Goal: Entertainment & Leisure: Consume media (video, audio)

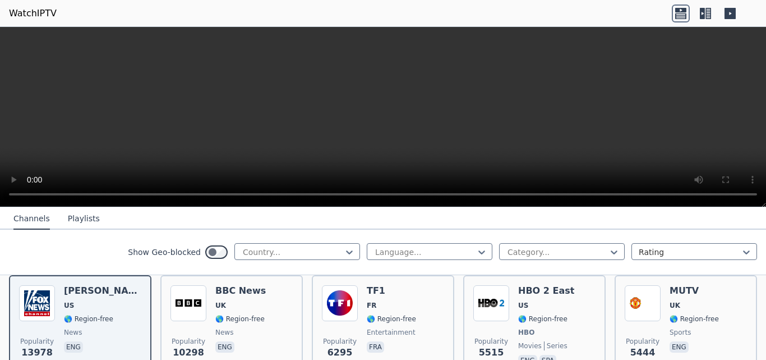
scroll to position [158, 0]
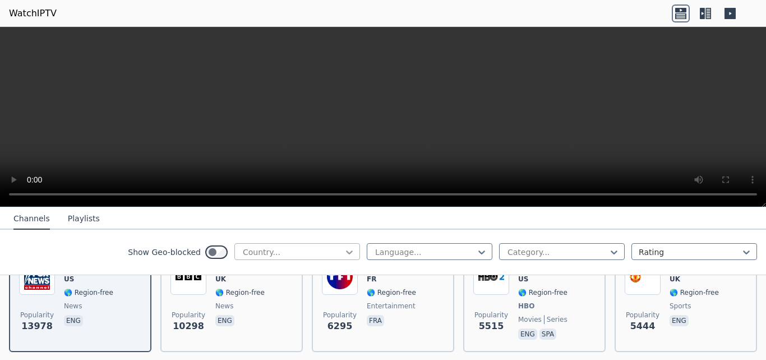
click at [344, 249] on icon at bounding box center [349, 251] width 11 height 11
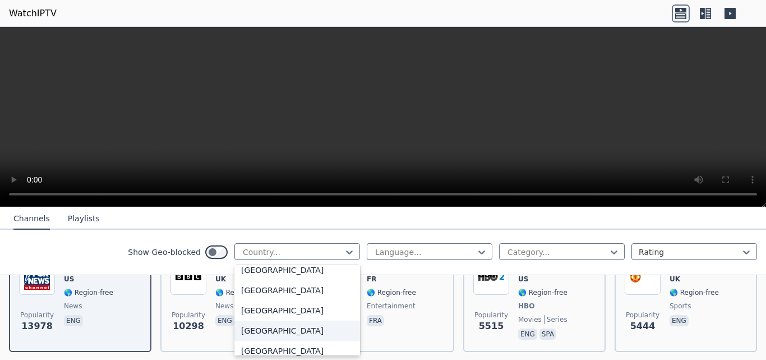
scroll to position [1666, 0]
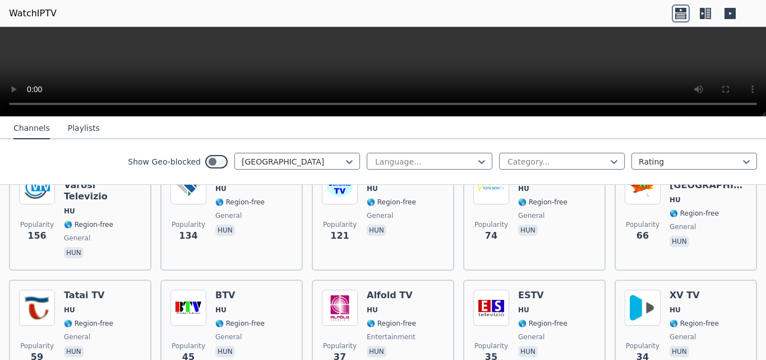
drag, startPoint x: 766, startPoint y: 204, endPoint x: 766, endPoint y: 1, distance: 202.5
click at [766, 1] on body "WatchIPTV WatchIPTV - Free IPTV streams from across the world [DOMAIN_NAME] doe…" at bounding box center [383, 180] width 766 height 360
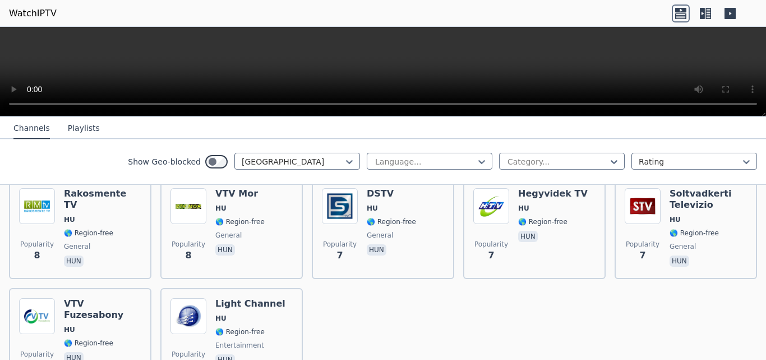
scroll to position [1196, 0]
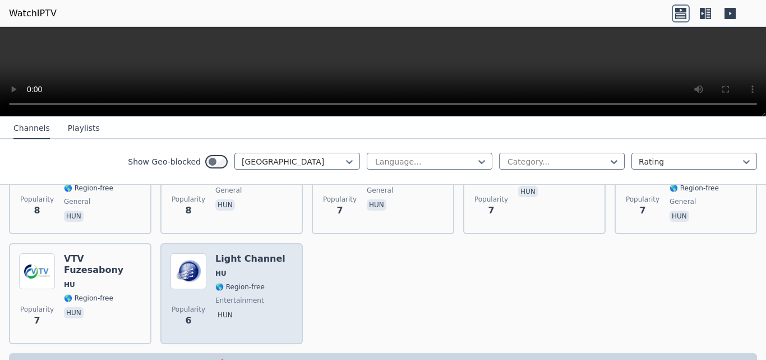
click at [247, 253] on h6 "Light Channel" at bounding box center [250, 258] width 70 height 11
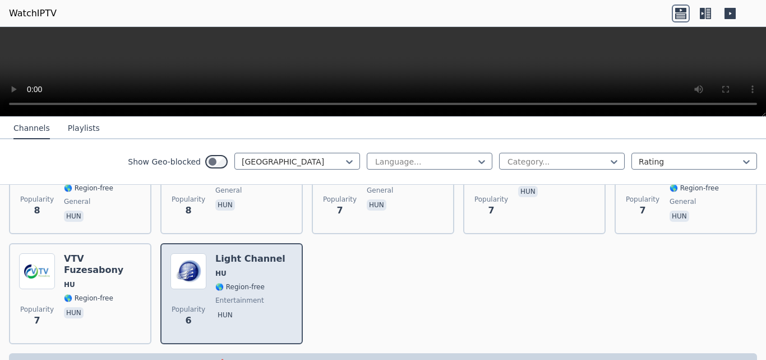
click at [240, 253] on h6 "Light Channel" at bounding box center [250, 258] width 70 height 11
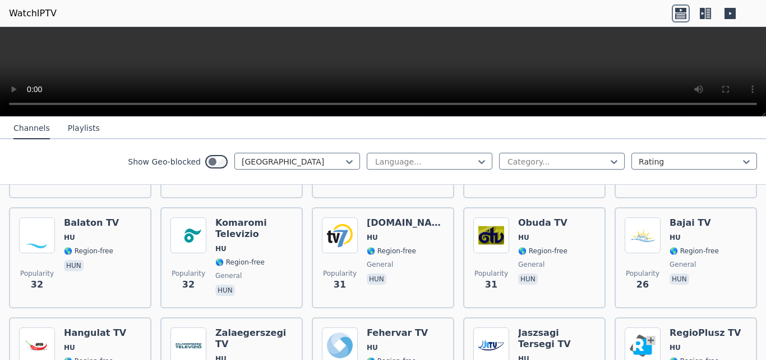
scroll to position [337, 0]
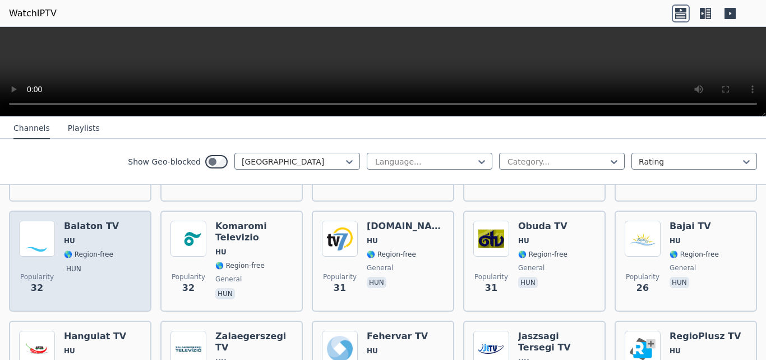
click at [90, 220] on div "Balaton TV HU 🌎 Region-free hun" at bounding box center [91, 260] width 55 height 81
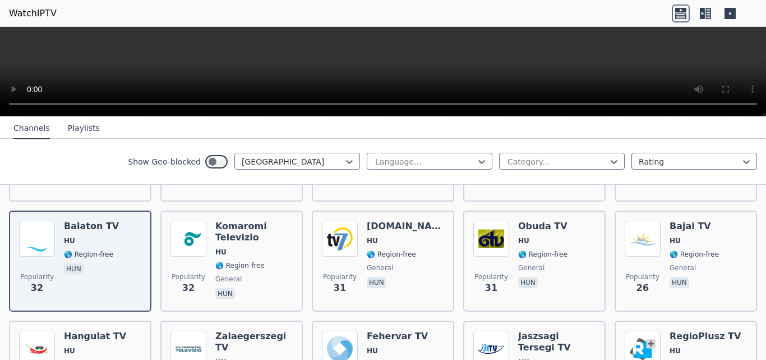
click at [385, 75] on video at bounding box center [383, 72] width 766 height 90
click at [265, 66] on video at bounding box center [383, 72] width 766 height 90
drag, startPoint x: 536, startPoint y: 45, endPoint x: 451, endPoint y: 50, distance: 85.5
click at [451, 50] on video at bounding box center [383, 72] width 766 height 90
